Goal: Transaction & Acquisition: Download file/media

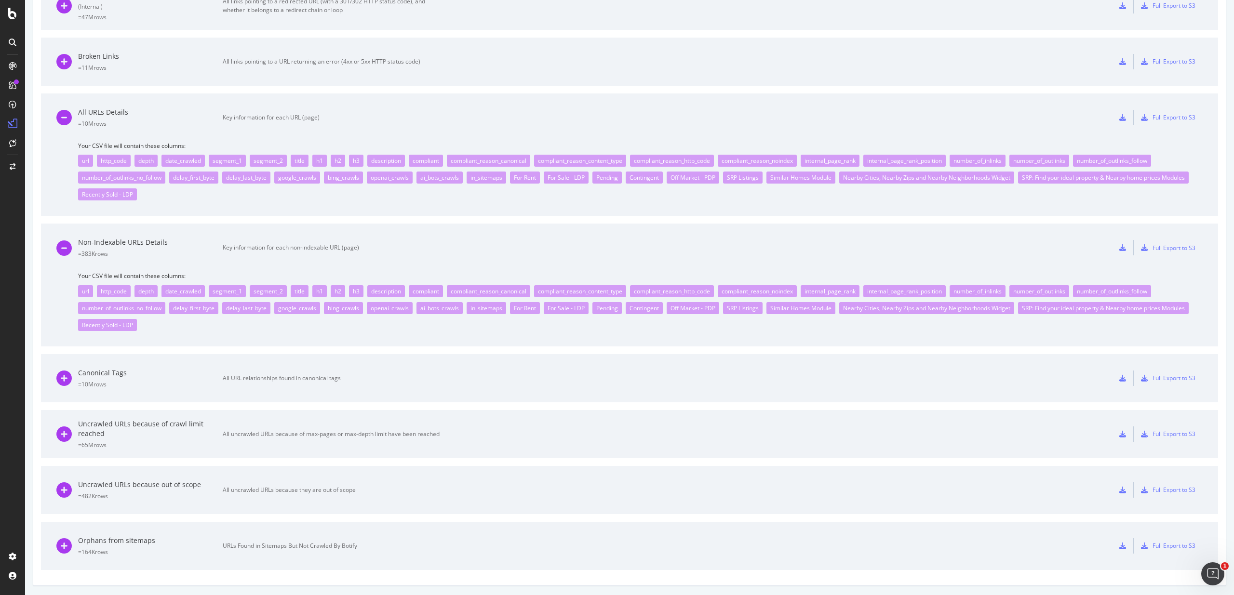
click at [102, 239] on div "Non-Indexable URLs Details" at bounding box center [150, 243] width 145 height 10
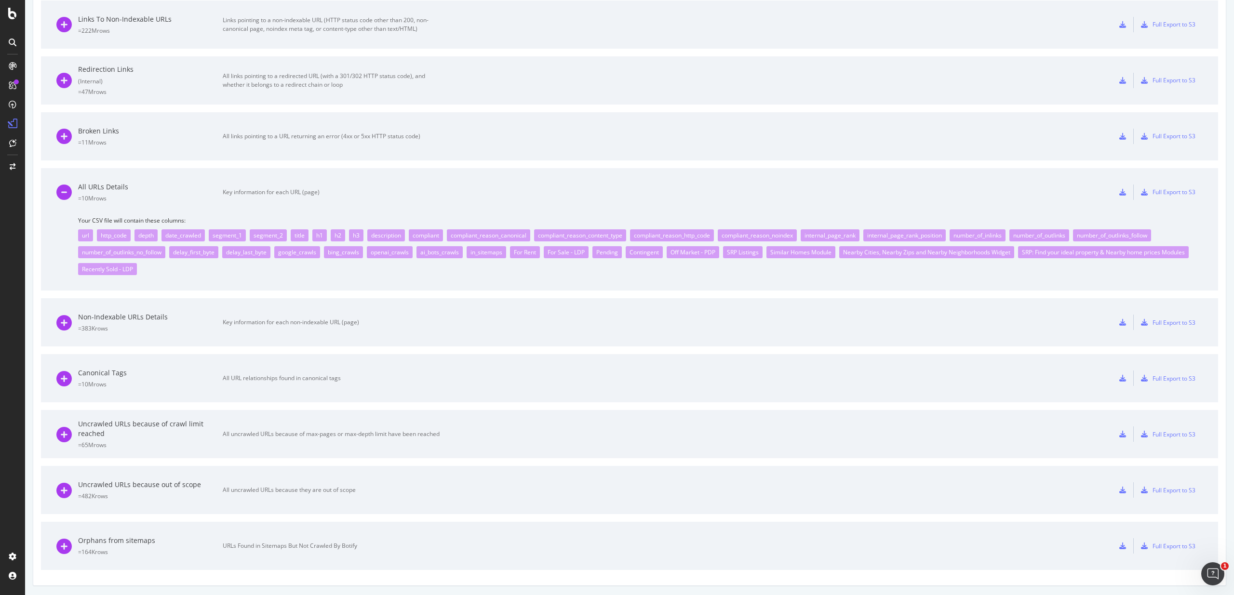
scroll to position [471, 0]
click at [95, 192] on div "All URLs Details = 10M rows" at bounding box center [150, 192] width 145 height 20
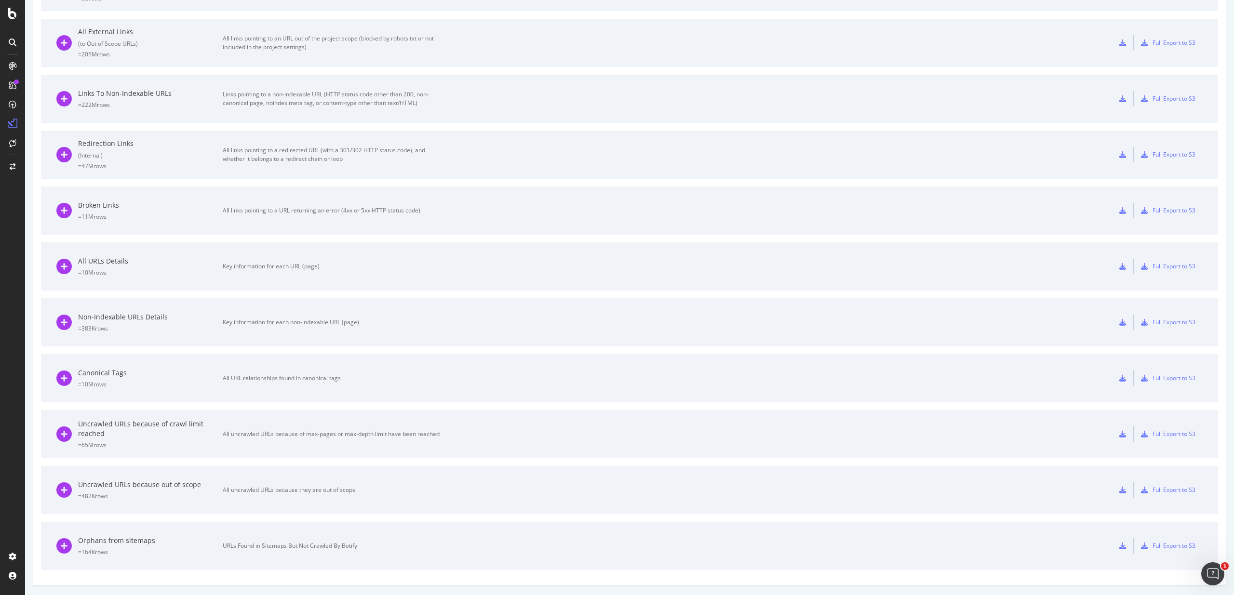
click at [97, 268] on div "All URLs Details = 10M rows" at bounding box center [150, 266] width 145 height 20
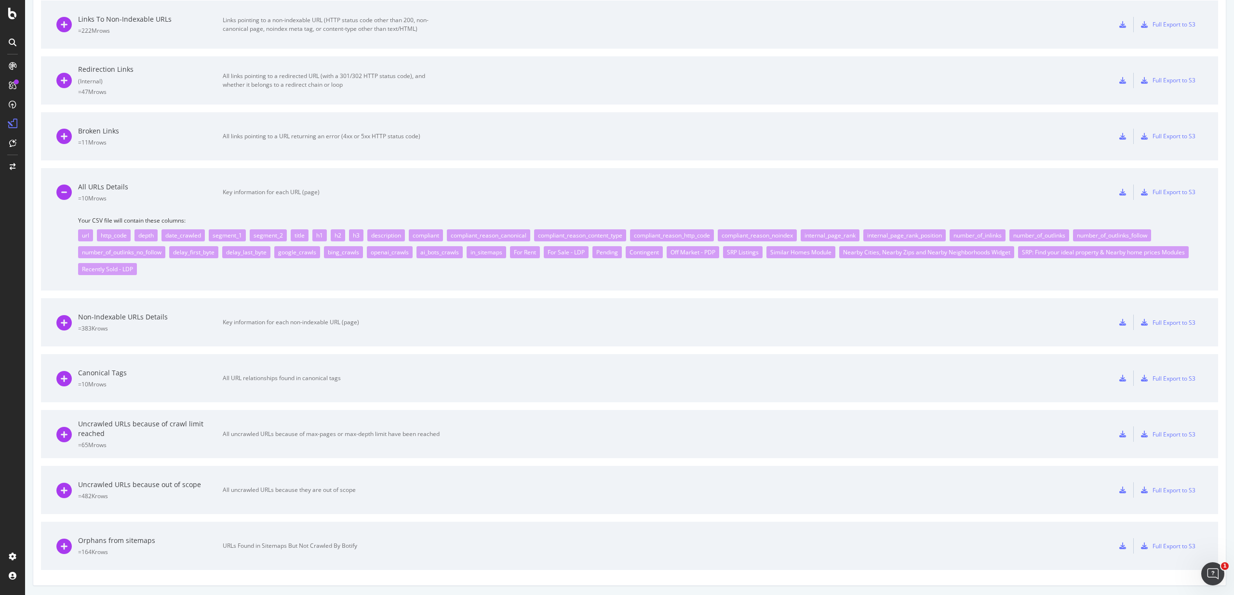
click at [115, 193] on div "All URLs Details = 10M rows" at bounding box center [150, 192] width 145 height 20
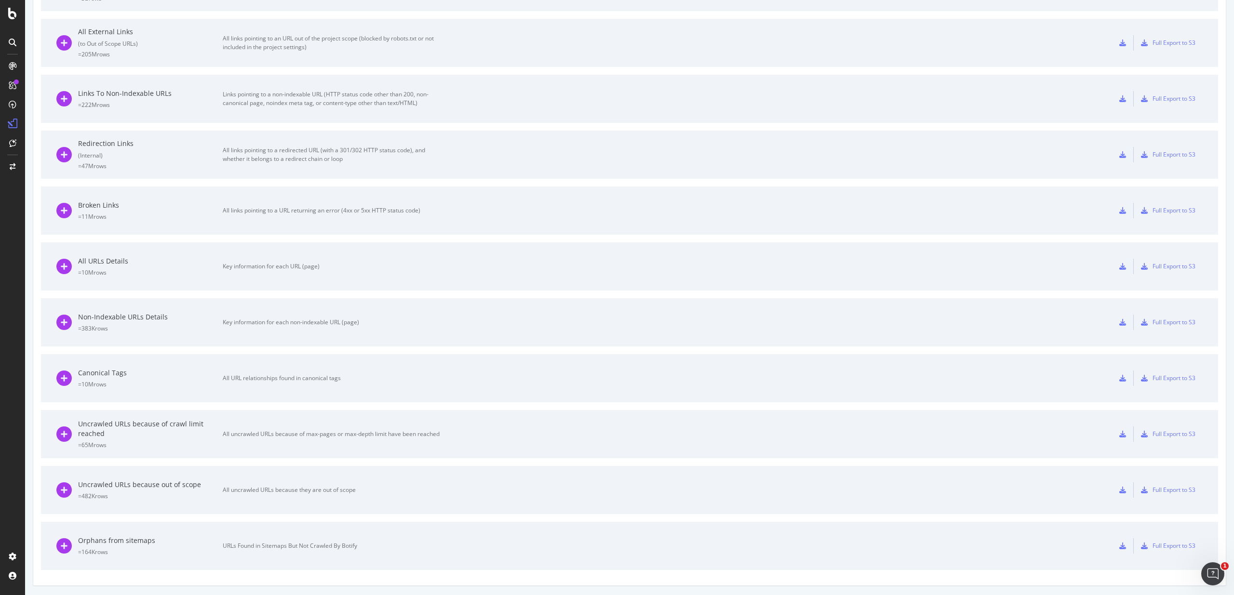
click at [106, 254] on div "All URLs Details = 10M rows Key information for each URL (page)" at bounding box center [247, 266] width 383 height 48
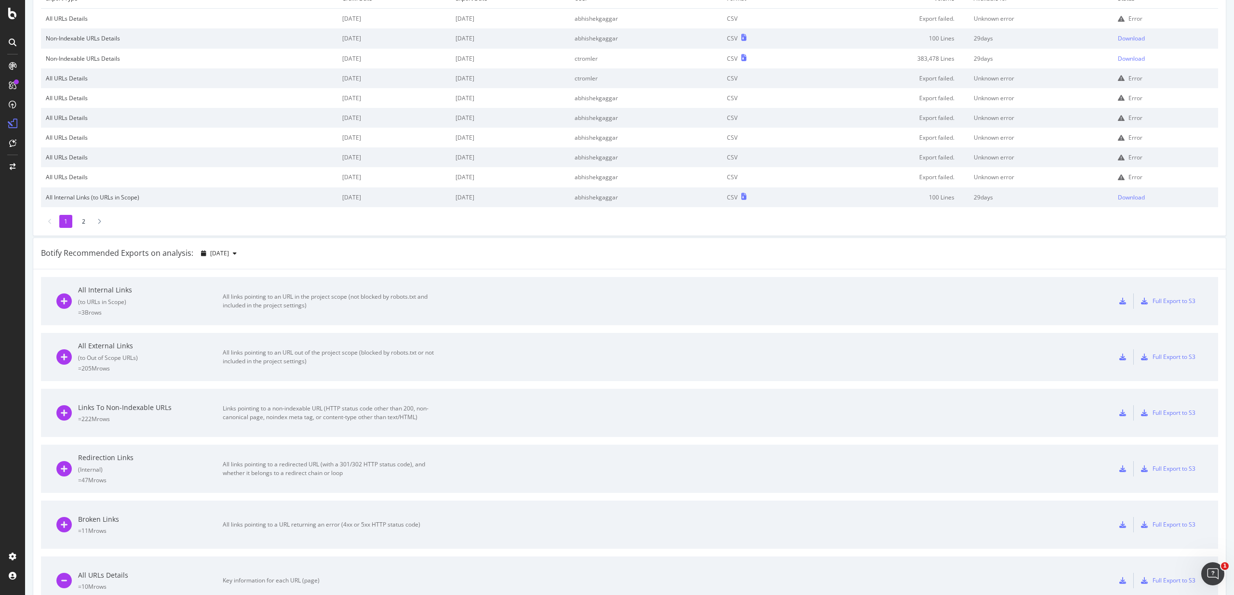
scroll to position [0, 0]
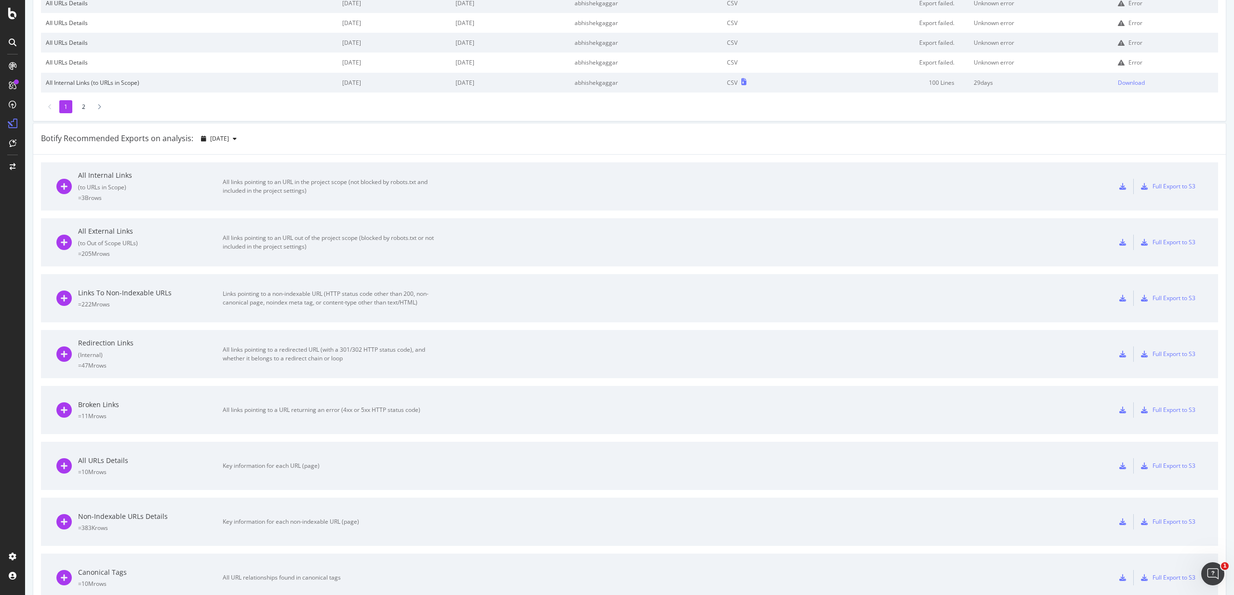
scroll to position [397, 0]
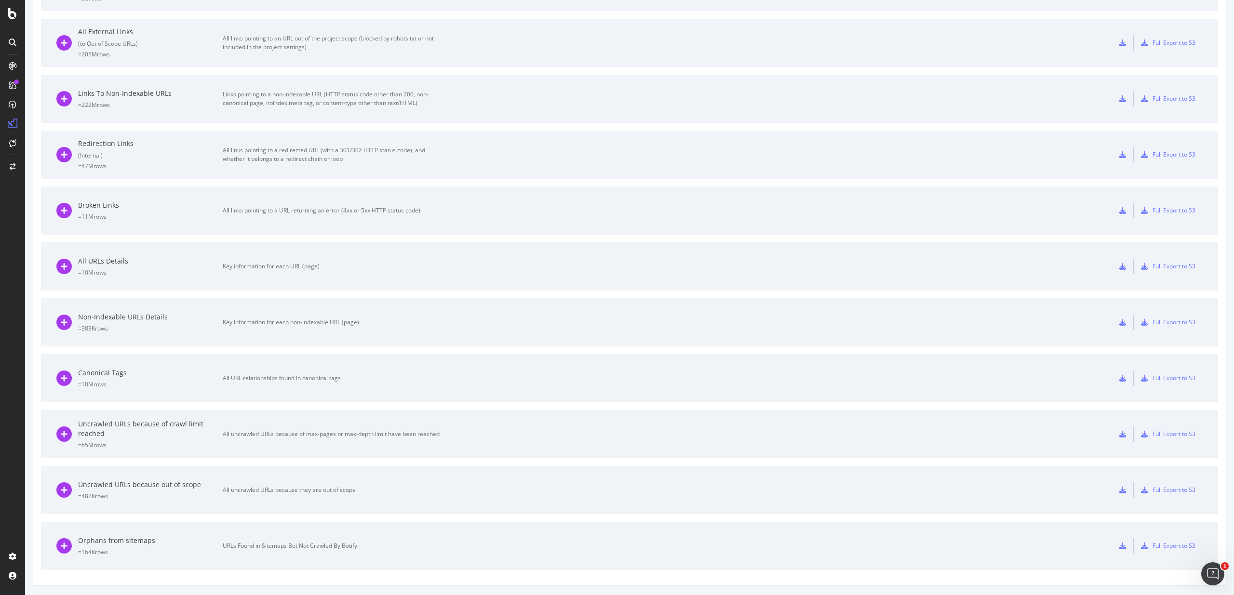
click at [100, 261] on div "All URLs Details" at bounding box center [150, 261] width 145 height 10
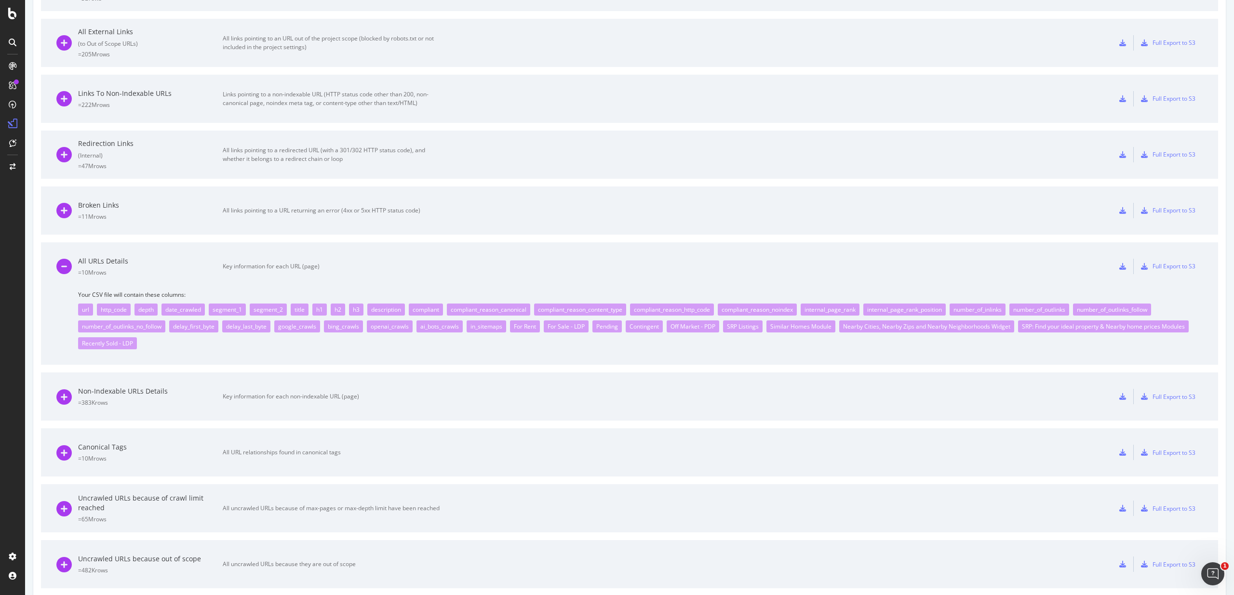
click at [1119, 267] on icon at bounding box center [1122, 266] width 7 height 7
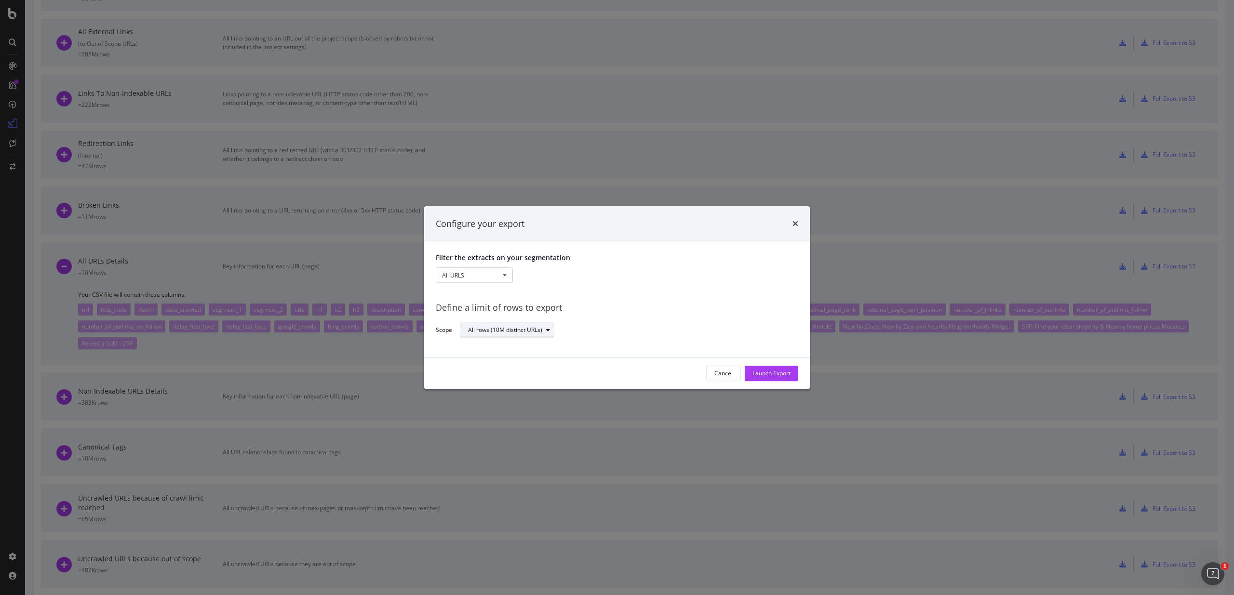
click at [490, 334] on div "All rows (10M distinct URLs)" at bounding box center [511, 330] width 86 height 13
click at [494, 362] on div "Define a limit" at bounding box center [490, 363] width 36 height 8
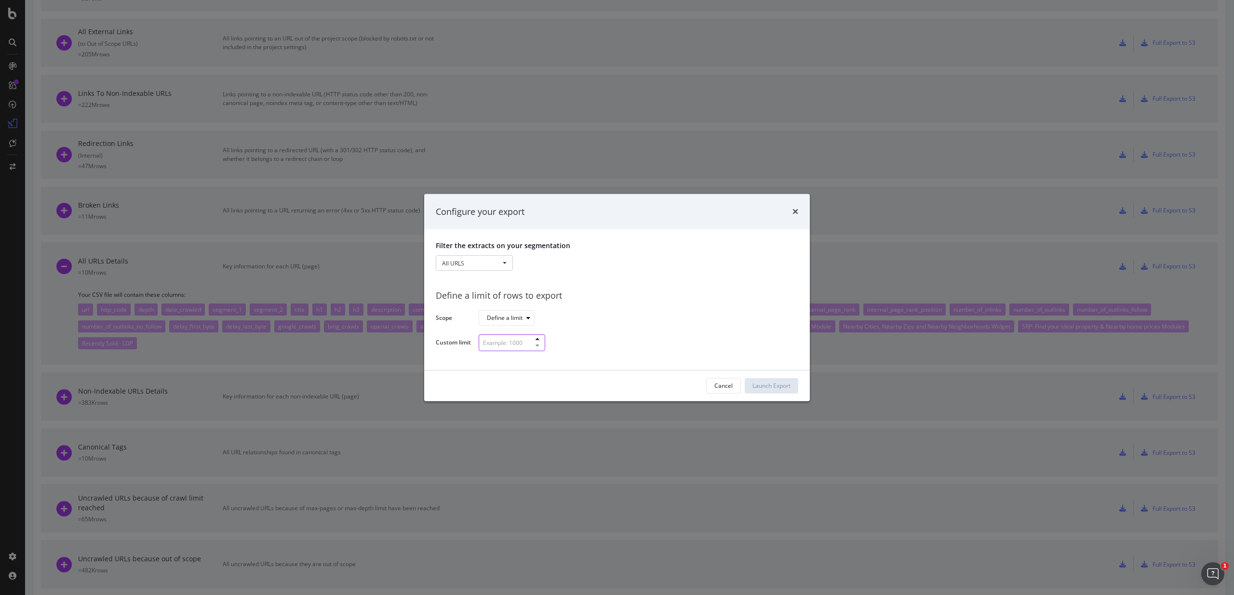
click at [511, 346] on input "modal" at bounding box center [512, 343] width 67 height 17
type input "100"
click at [799, 214] on div "Configure your export" at bounding box center [617, 212] width 386 height 36
click at [796, 213] on icon "times" at bounding box center [795, 212] width 6 height 8
